Goal: Task Accomplishment & Management: Use online tool/utility

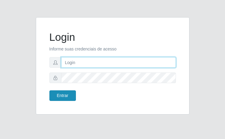
type input "[EMAIL_ADDRESS][DOMAIN_NAME]"
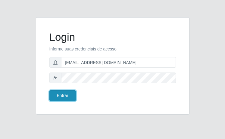
click at [64, 98] on button "Entrar" at bounding box center [62, 95] width 27 height 11
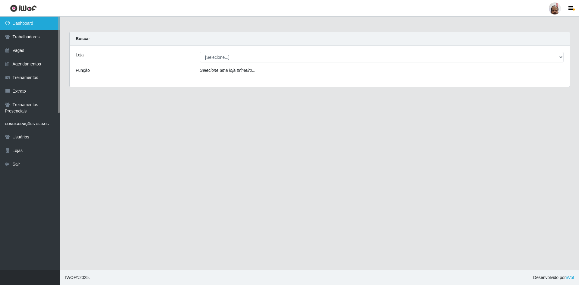
click at [36, 22] on link "Dashboard" at bounding box center [30, 24] width 60 height 14
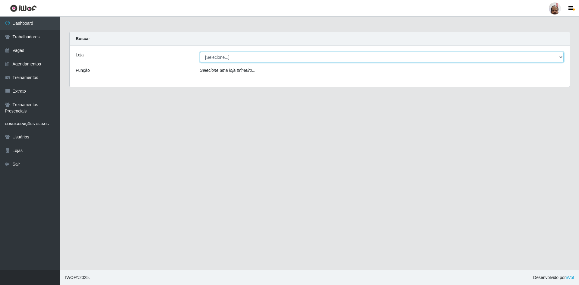
click at [225, 58] on select "[Selecione...] Mar Vermelho - Loja 05" at bounding box center [382, 57] width 364 height 11
select select "252"
click at [200, 52] on select "[Selecione...] Mar Vermelho - Loja 05" at bounding box center [382, 57] width 364 height 11
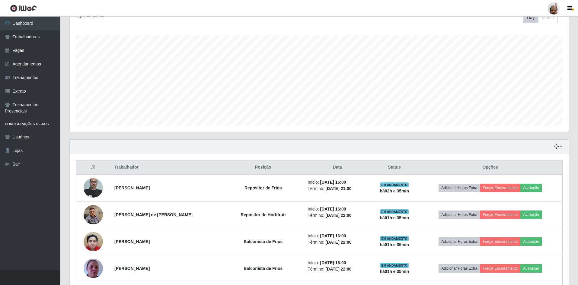
scroll to position [91, 0]
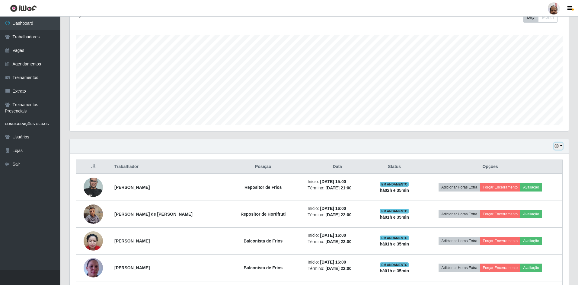
click at [225, 138] on button "button" at bounding box center [558, 146] width 8 height 7
click at [225, 138] on button "1 dia" at bounding box center [538, 169] width 48 height 13
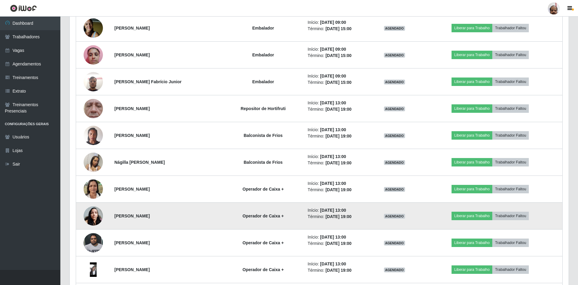
scroll to position [1304, 0]
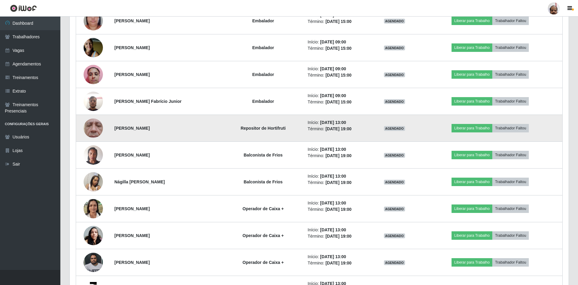
click at [88, 130] on img at bounding box center [93, 128] width 19 height 43
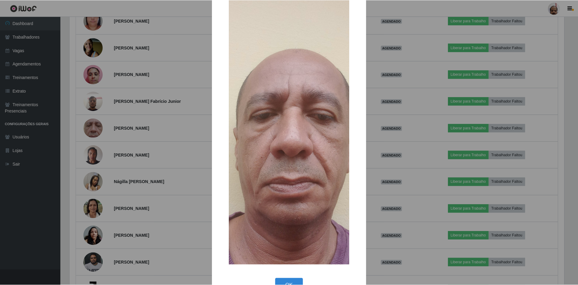
scroll to position [36, 0]
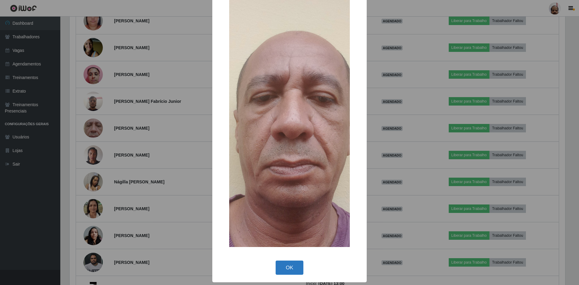
click at [225, 138] on button "OK" at bounding box center [290, 268] width 28 height 14
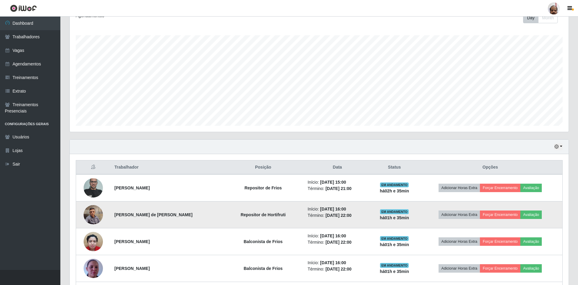
scroll to position [121, 0]
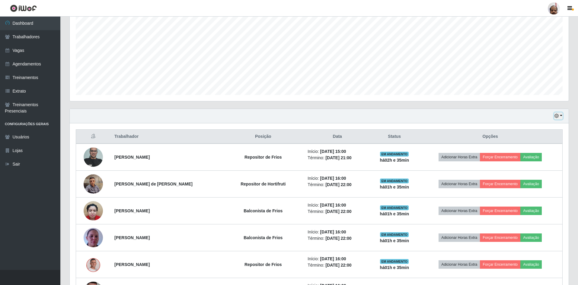
click at [225, 116] on icon "button" at bounding box center [556, 116] width 4 height 4
click at [225, 125] on button "Hoje" at bounding box center [538, 126] width 48 height 13
